Goal: Find specific page/section: Find specific page/section

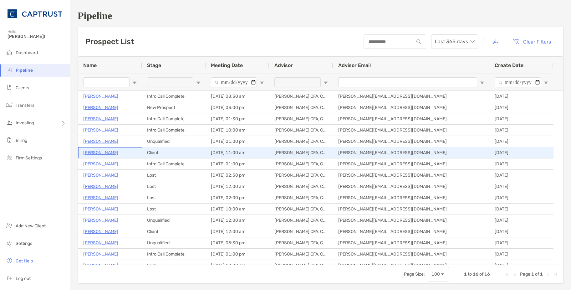
click at [101, 150] on p "[PERSON_NAME]" at bounding box center [100, 153] width 35 height 8
